Goal: Navigation & Orientation: Find specific page/section

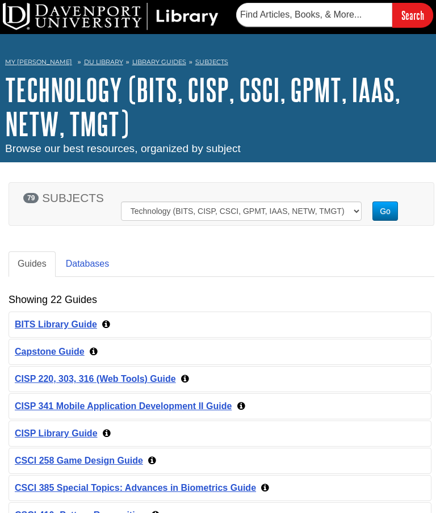
click at [91, 259] on link "Databases" at bounding box center [88, 264] width 62 height 26
click at [85, 266] on link "Databases" at bounding box center [88, 264] width 62 height 26
click at [90, 265] on link "Databases" at bounding box center [88, 264] width 62 height 26
click at [87, 260] on link "Databases" at bounding box center [88, 264] width 62 height 26
click at [26, 263] on link "Guides" at bounding box center [32, 264] width 47 height 26
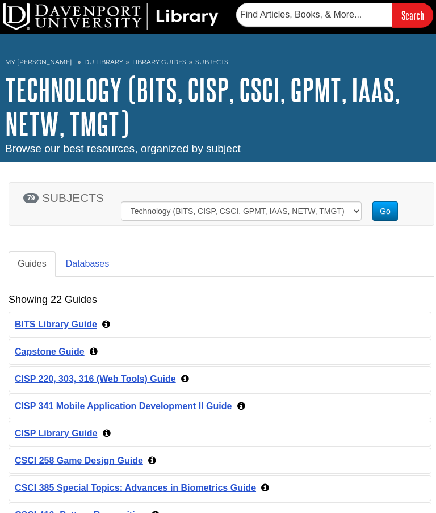
click at [85, 259] on link "Databases" at bounding box center [88, 264] width 62 height 26
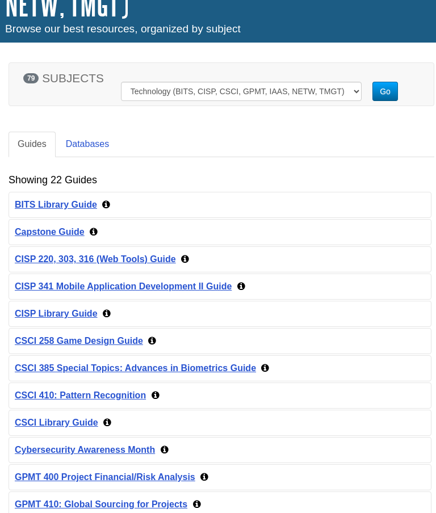
scroll to position [121, 0]
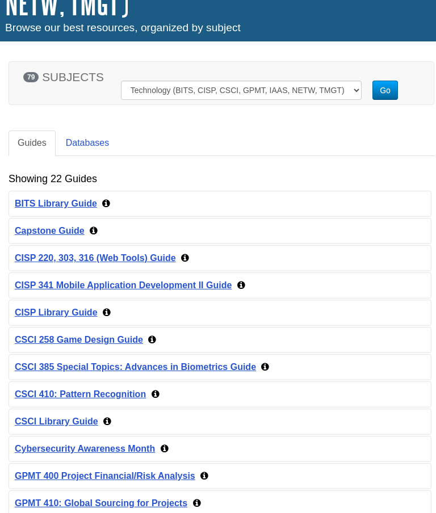
click at [81, 144] on link "Databases" at bounding box center [88, 144] width 62 height 26
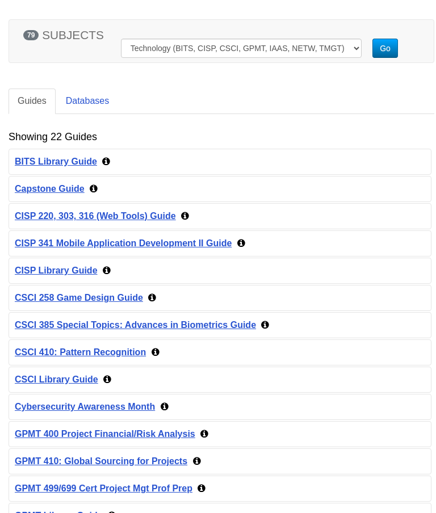
scroll to position [166, 0]
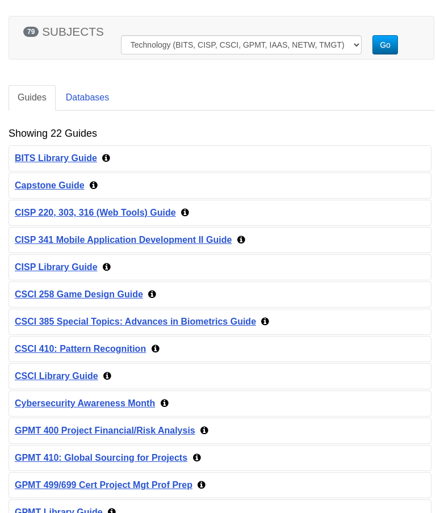
click at [96, 96] on link "Databases" at bounding box center [88, 98] width 62 height 26
click at [96, 94] on link "Databases" at bounding box center [88, 98] width 62 height 26
click at [30, 97] on link "Guides" at bounding box center [32, 98] width 47 height 26
